Goal: Transaction & Acquisition: Purchase product/service

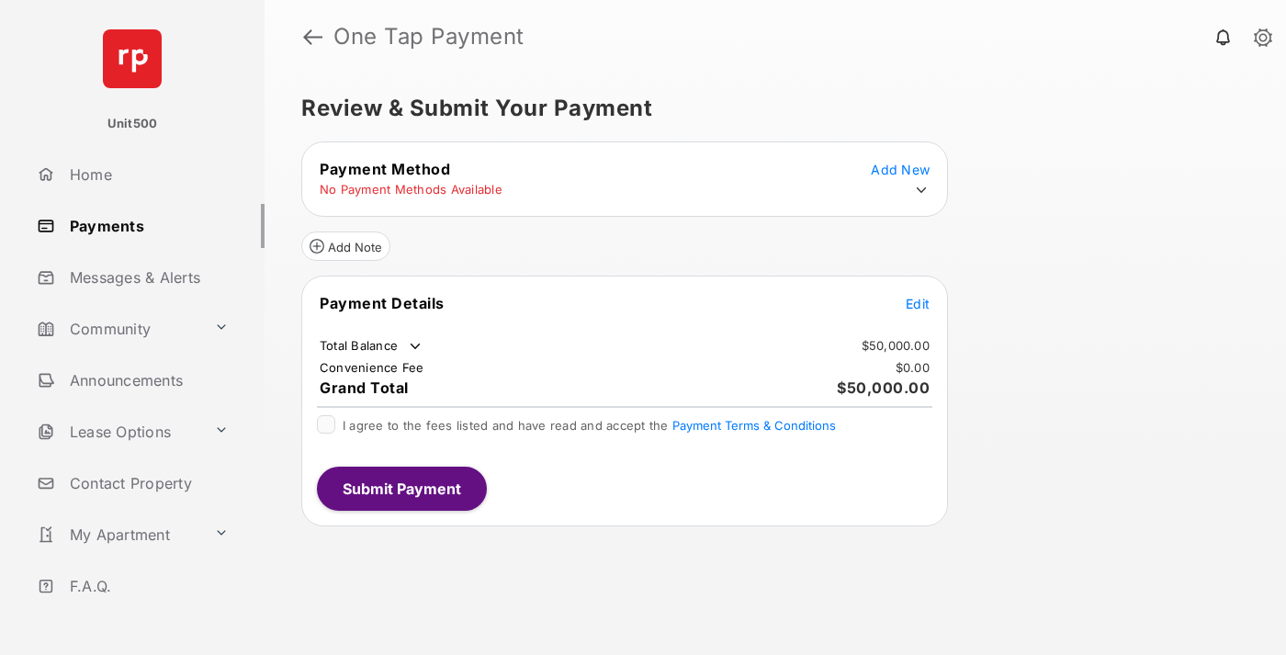
click at [918, 303] on span "Edit" at bounding box center [918, 304] width 24 height 16
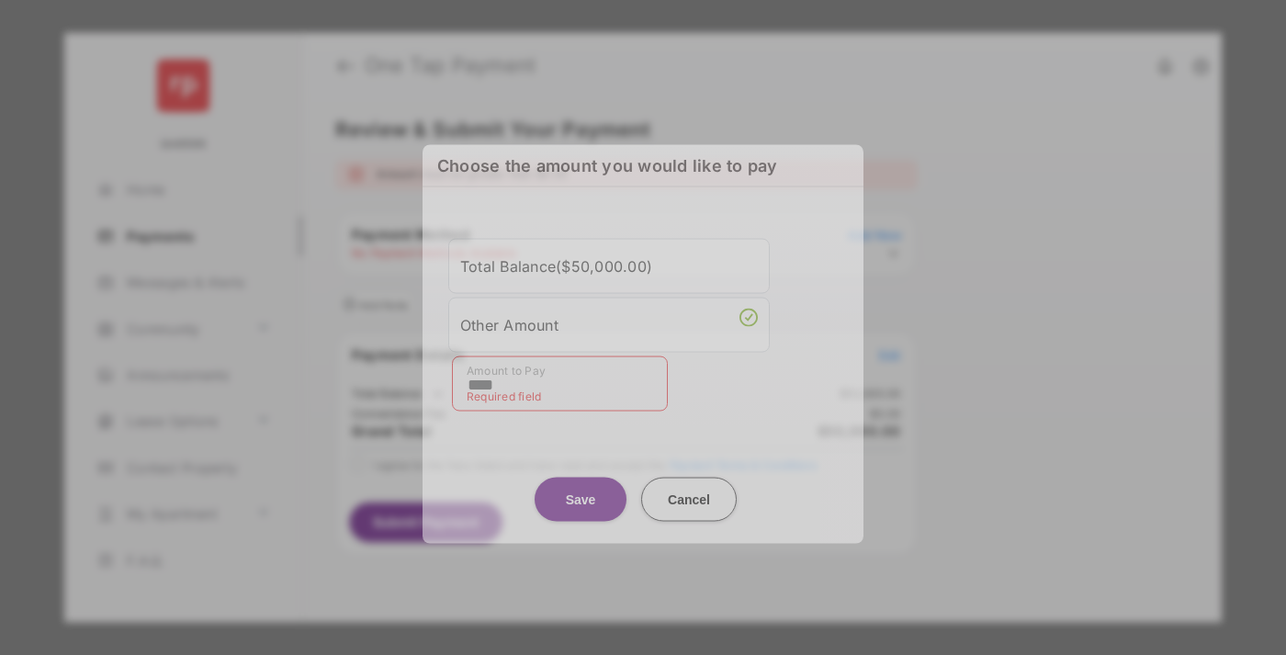
type input "****"
click at [581, 483] on button "Save" at bounding box center [581, 499] width 92 height 44
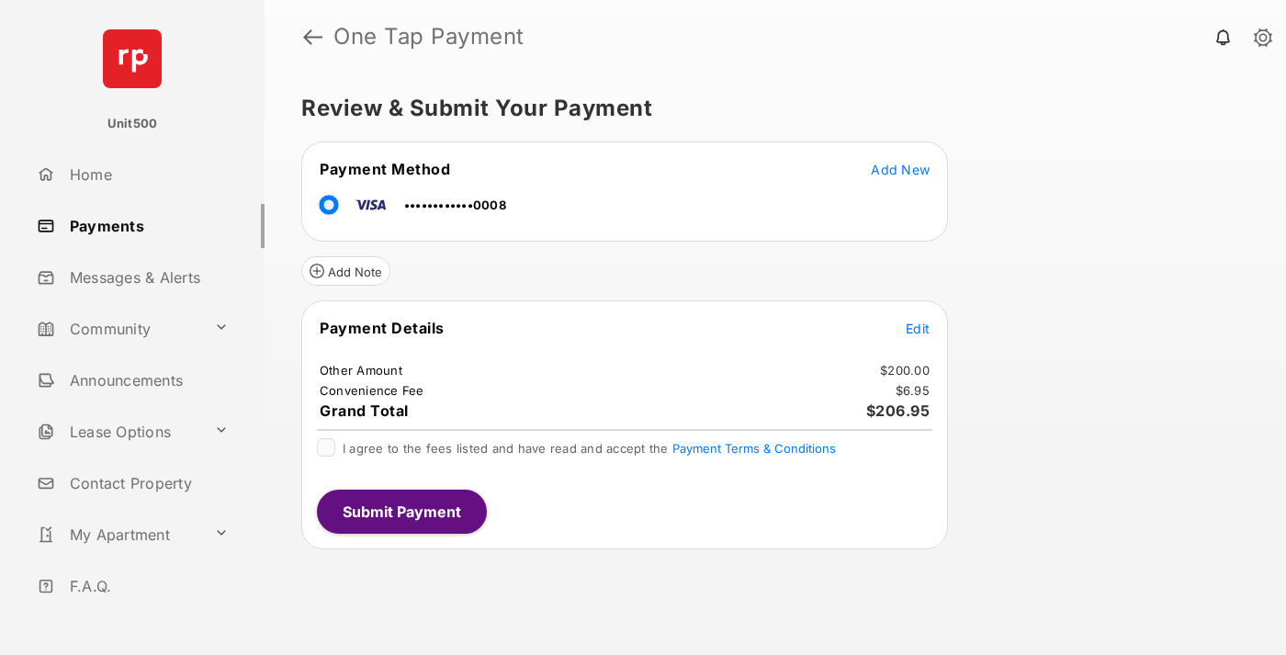
click at [918, 328] on span "Edit" at bounding box center [918, 329] width 24 height 16
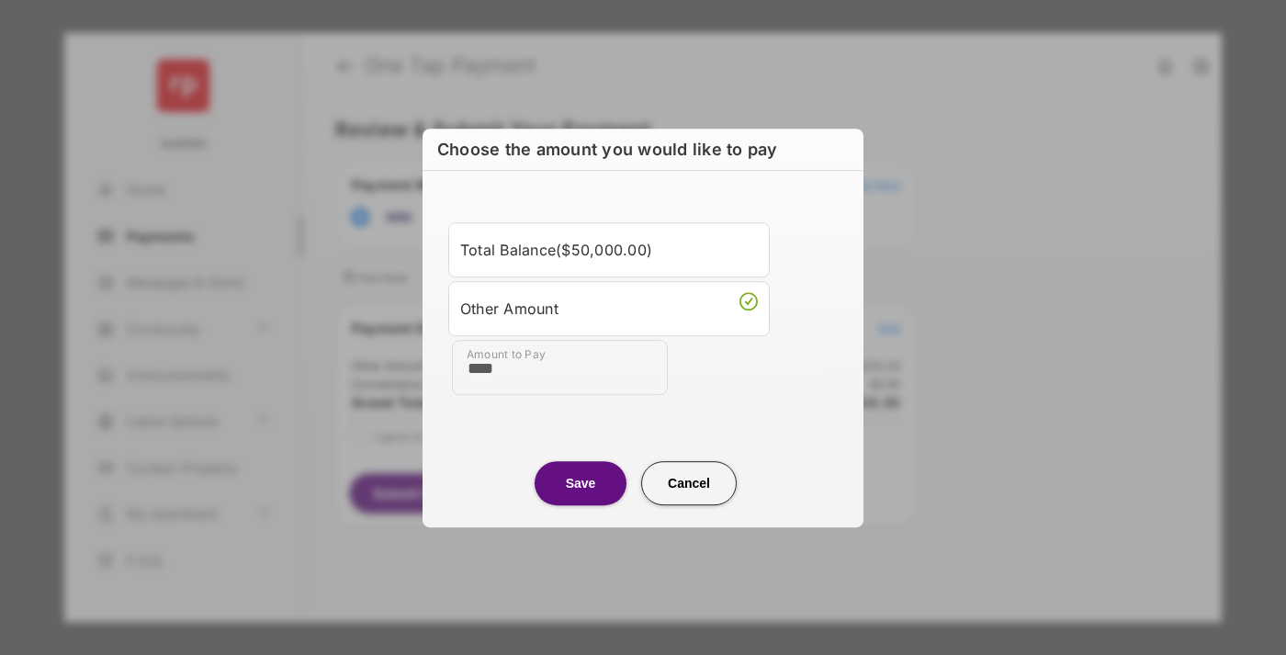
click at [581, 482] on button "Save" at bounding box center [581, 483] width 92 height 44
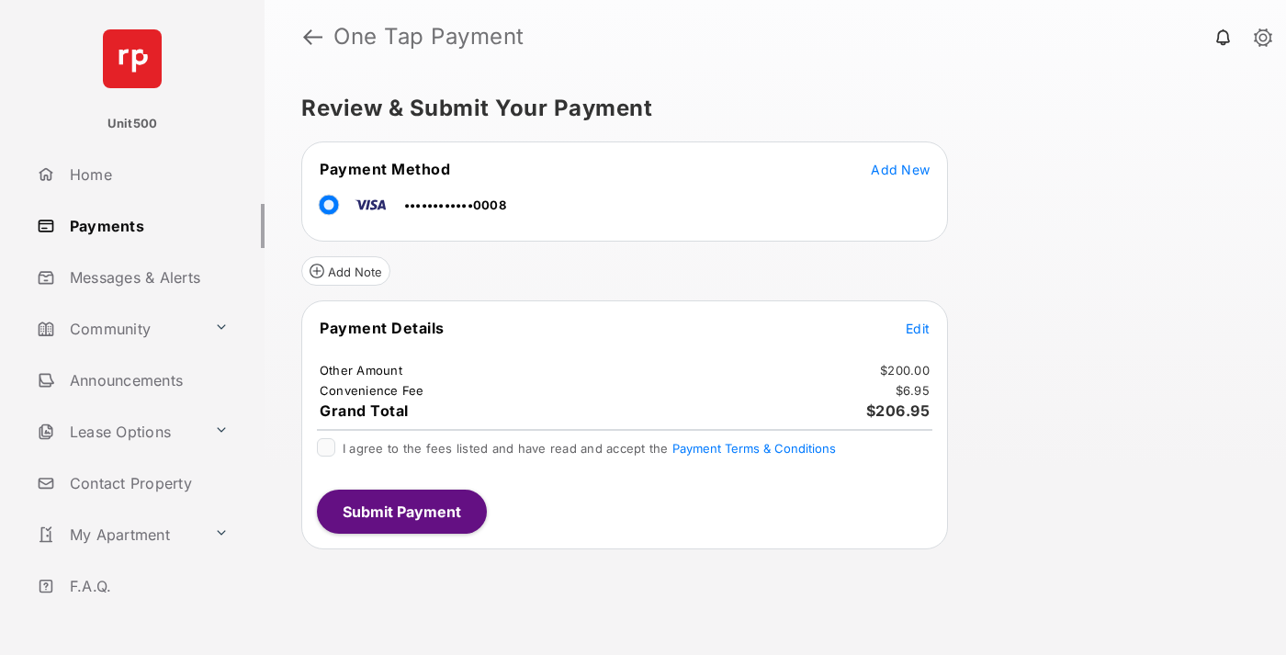
click at [401, 511] on button "Submit Payment" at bounding box center [402, 512] width 170 height 44
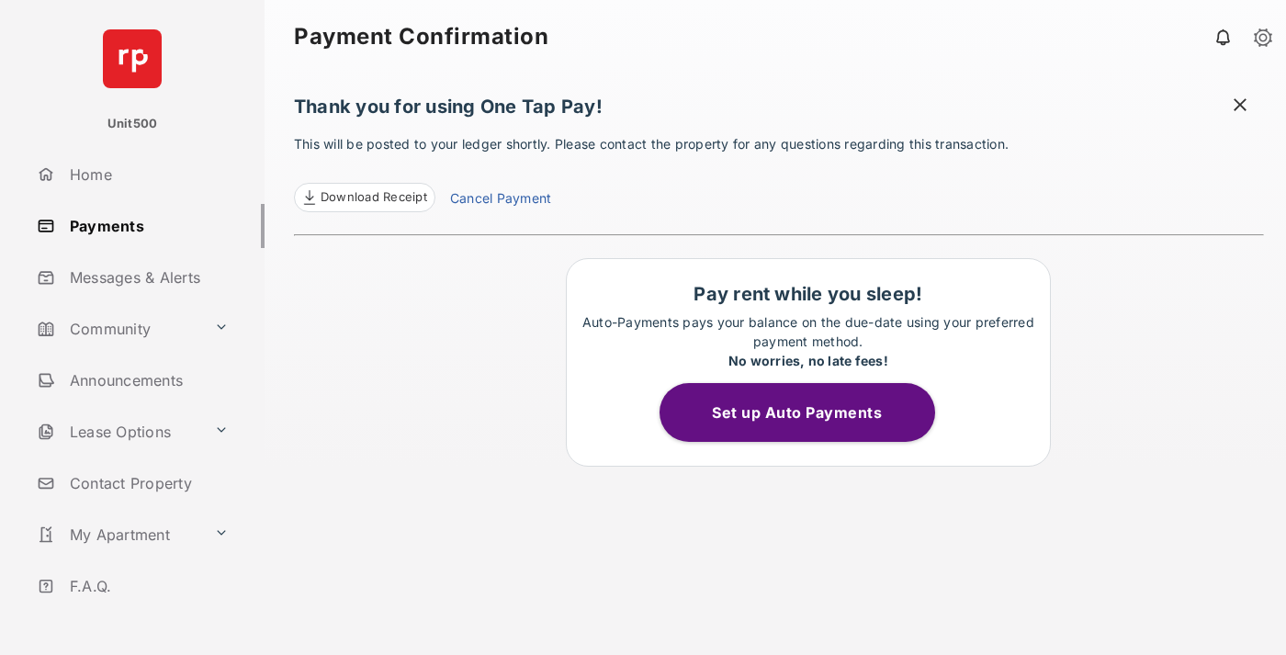
click at [1240, 107] on span at bounding box center [1240, 107] width 18 height 23
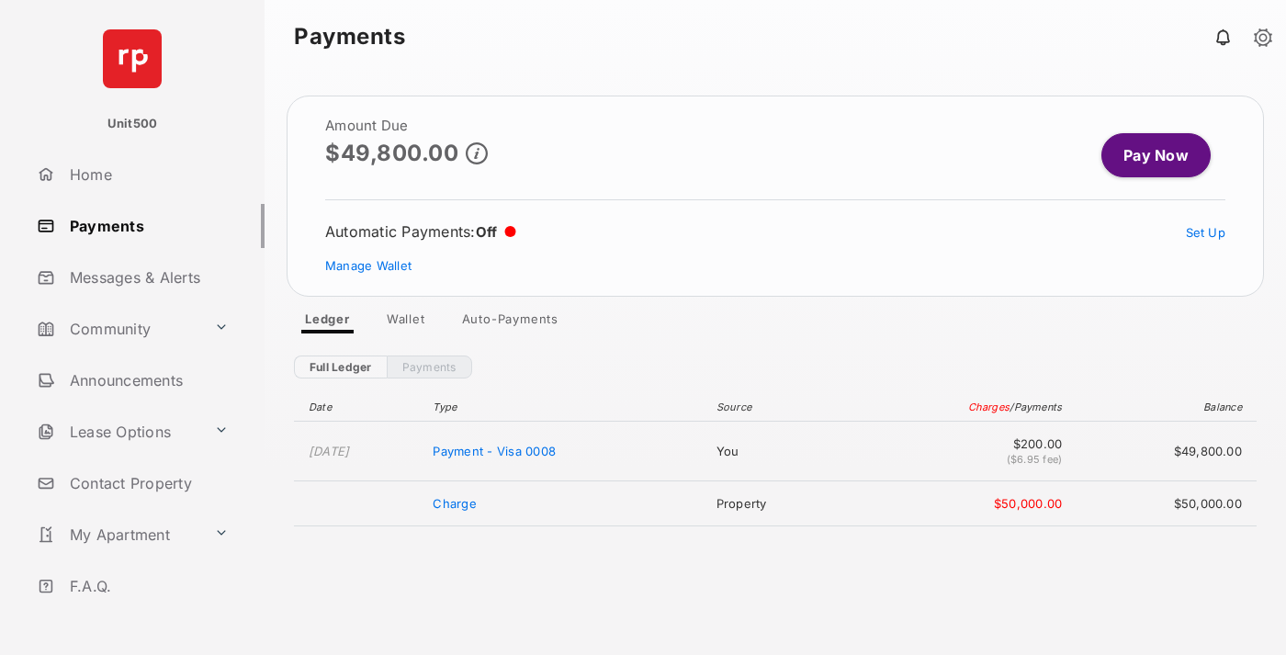
click at [368, 265] on link "Manage Wallet" at bounding box center [368, 265] width 86 height 15
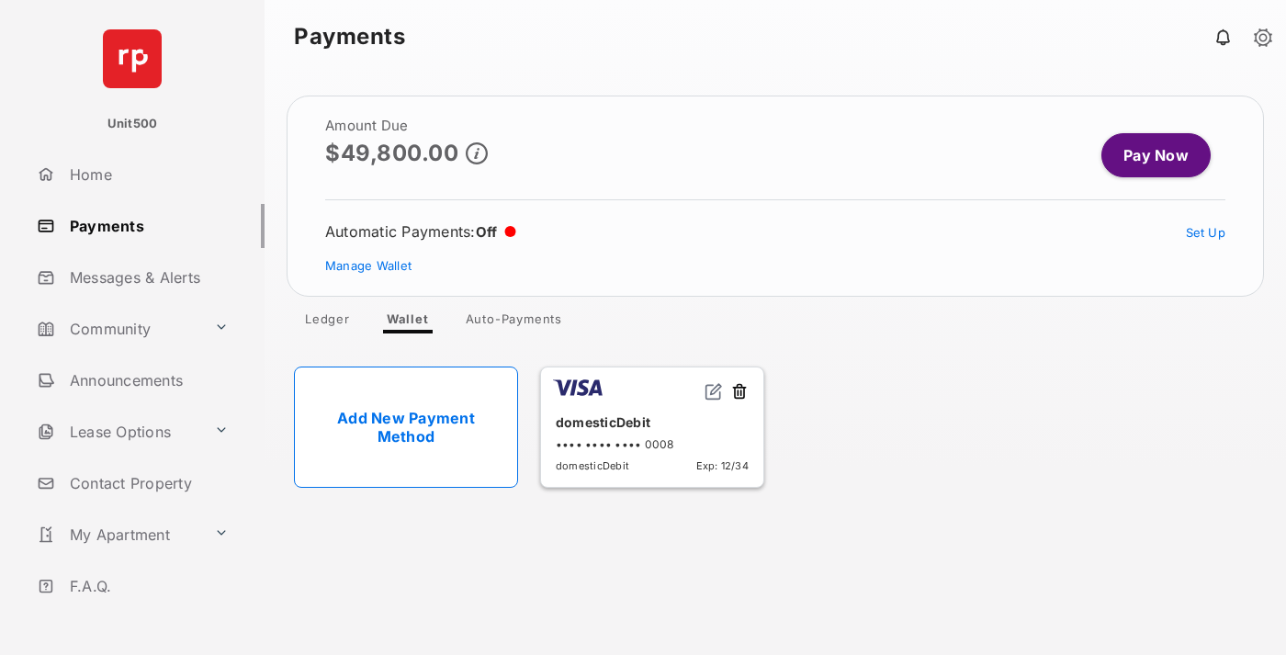
click at [739, 392] on button at bounding box center [739, 392] width 18 height 21
